Goal: Learn about a topic

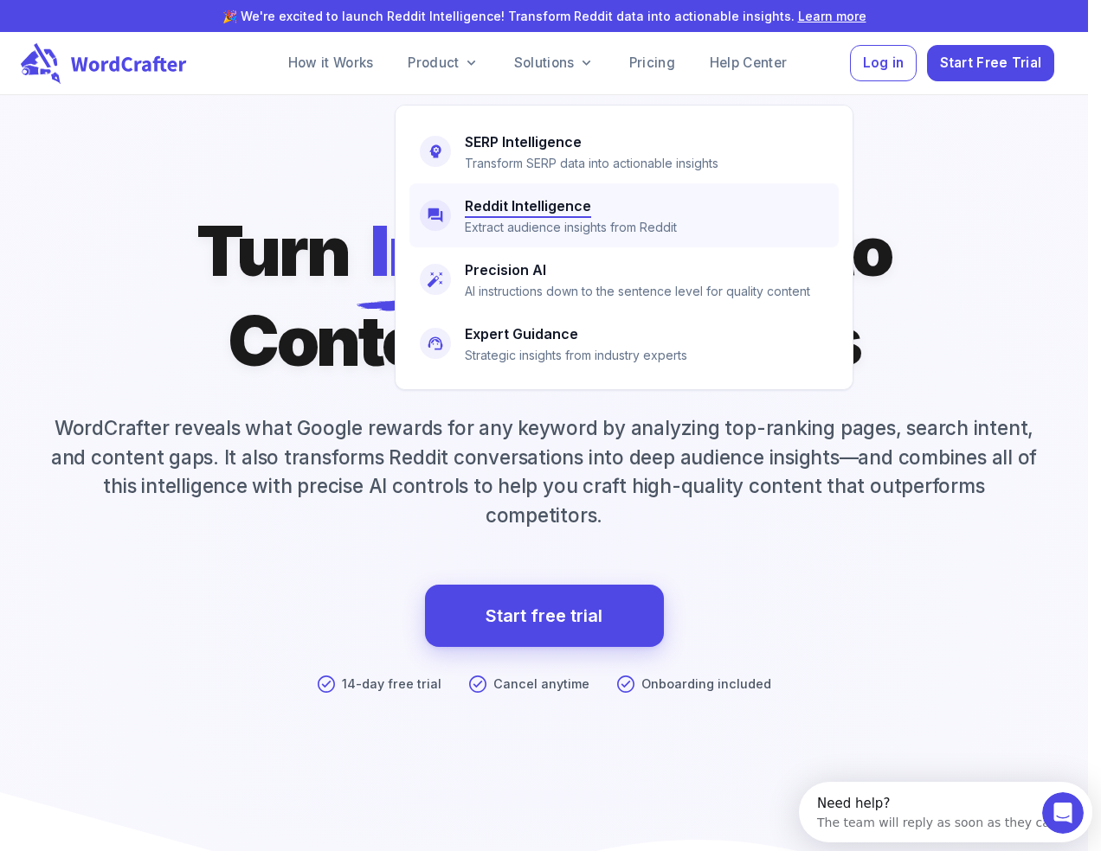
click at [492, 199] on h6 "Reddit Intelligence" at bounding box center [528, 206] width 126 height 24
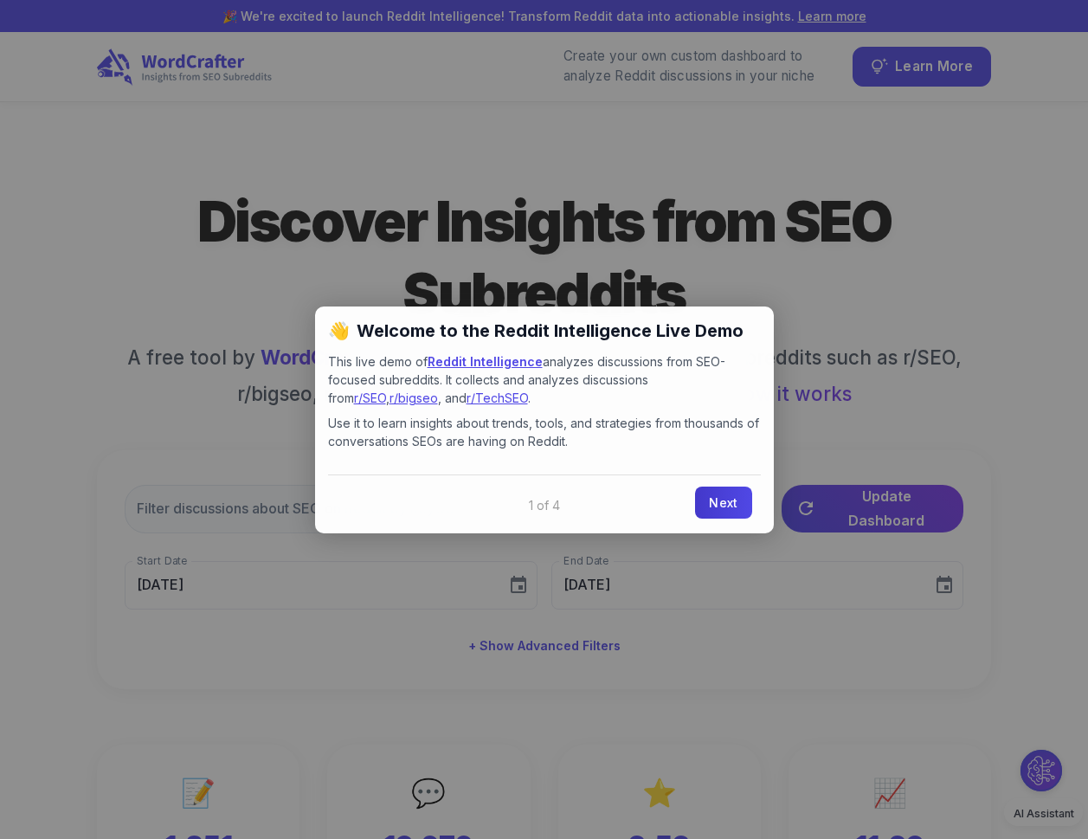
click at [719, 508] on link "Next" at bounding box center [723, 502] width 56 height 32
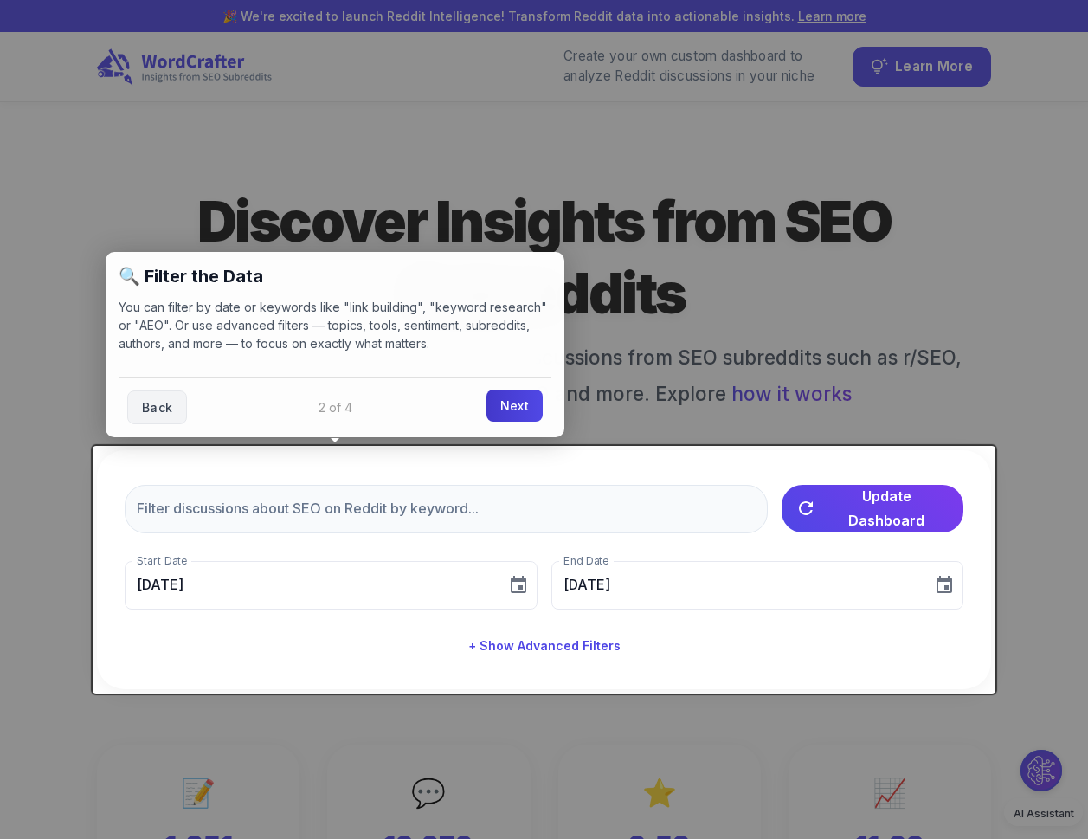
click at [508, 402] on link "Next" at bounding box center [514, 405] width 56 height 32
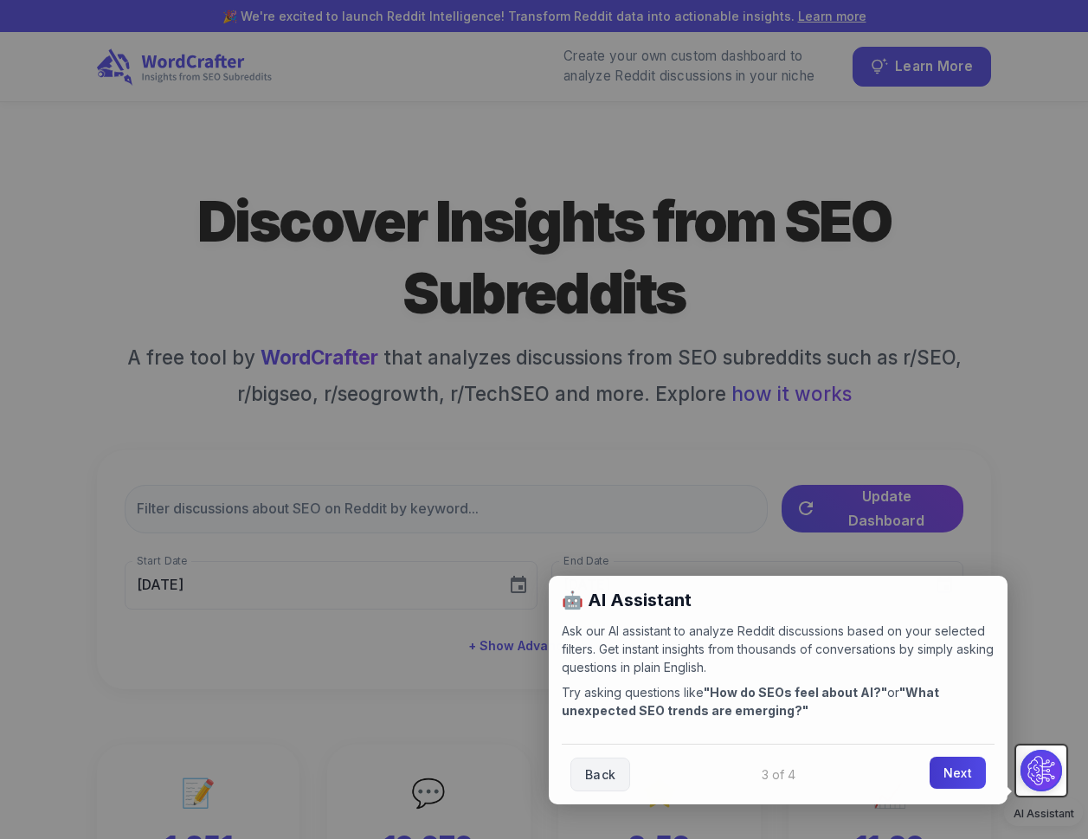
click at [957, 774] on link "Next" at bounding box center [957, 772] width 56 height 32
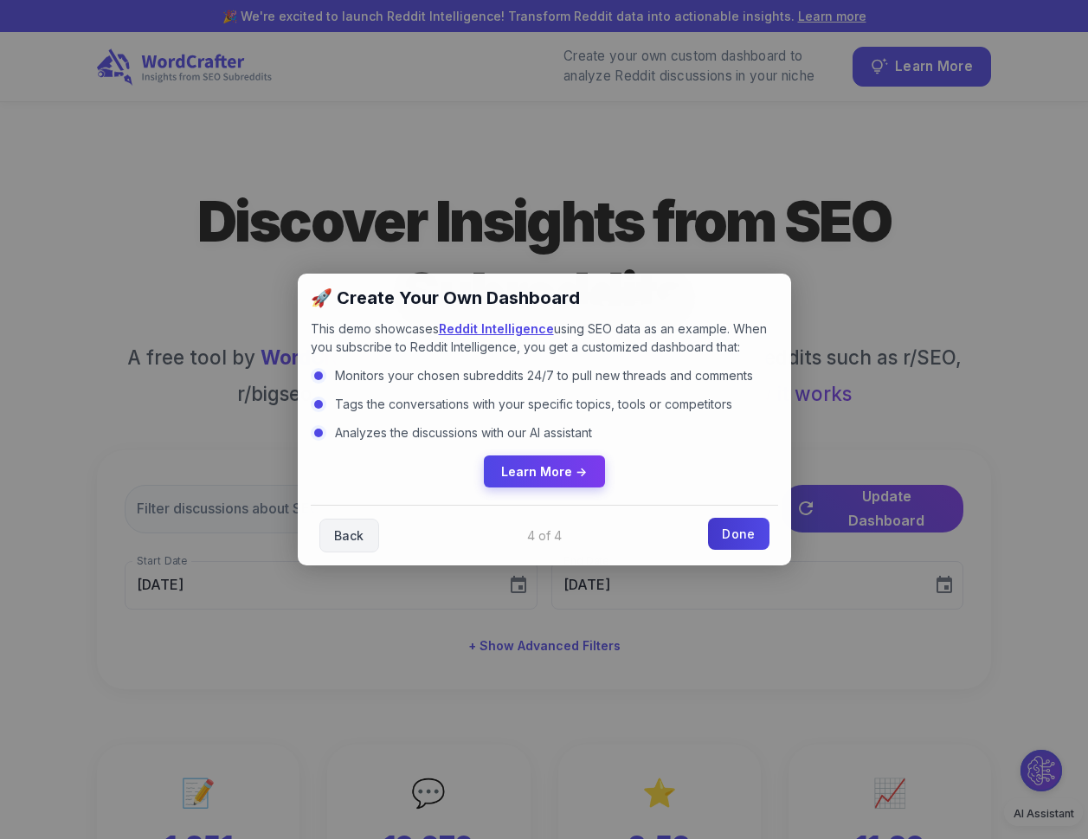
click at [725, 533] on link "Done" at bounding box center [738, 533] width 61 height 32
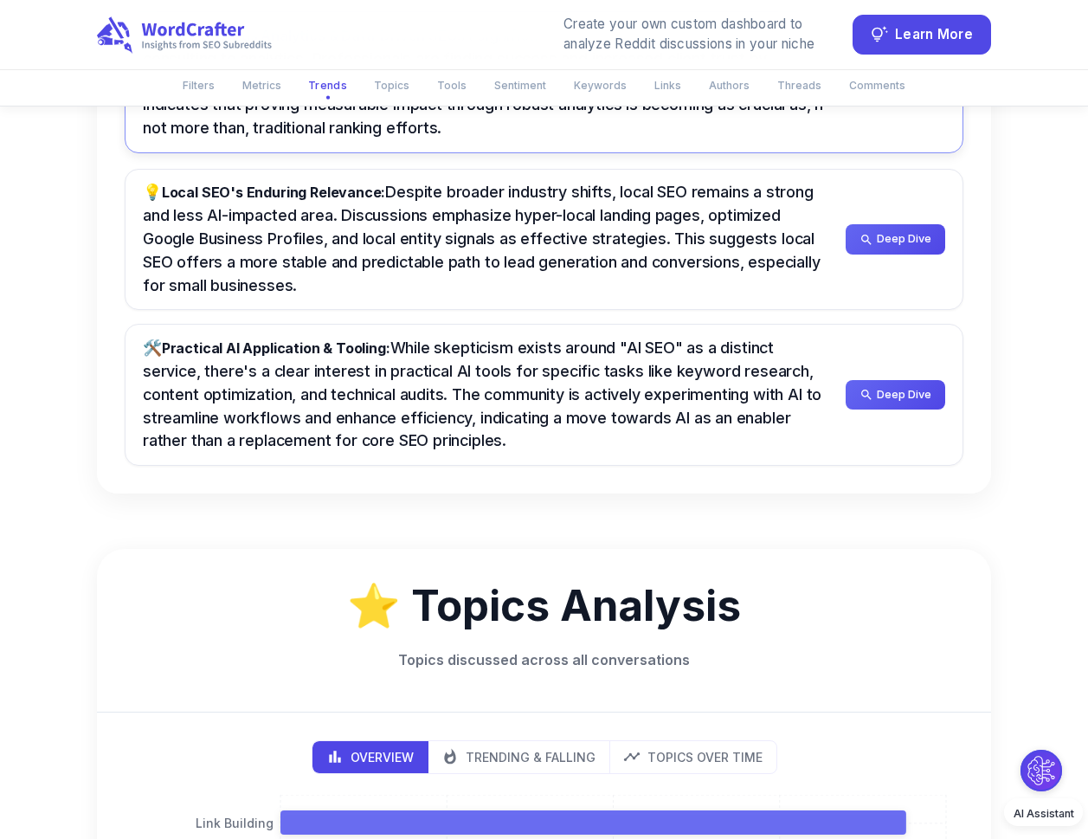
scroll to position [1616, 0]
